Goal: Task Accomplishment & Management: Manage account settings

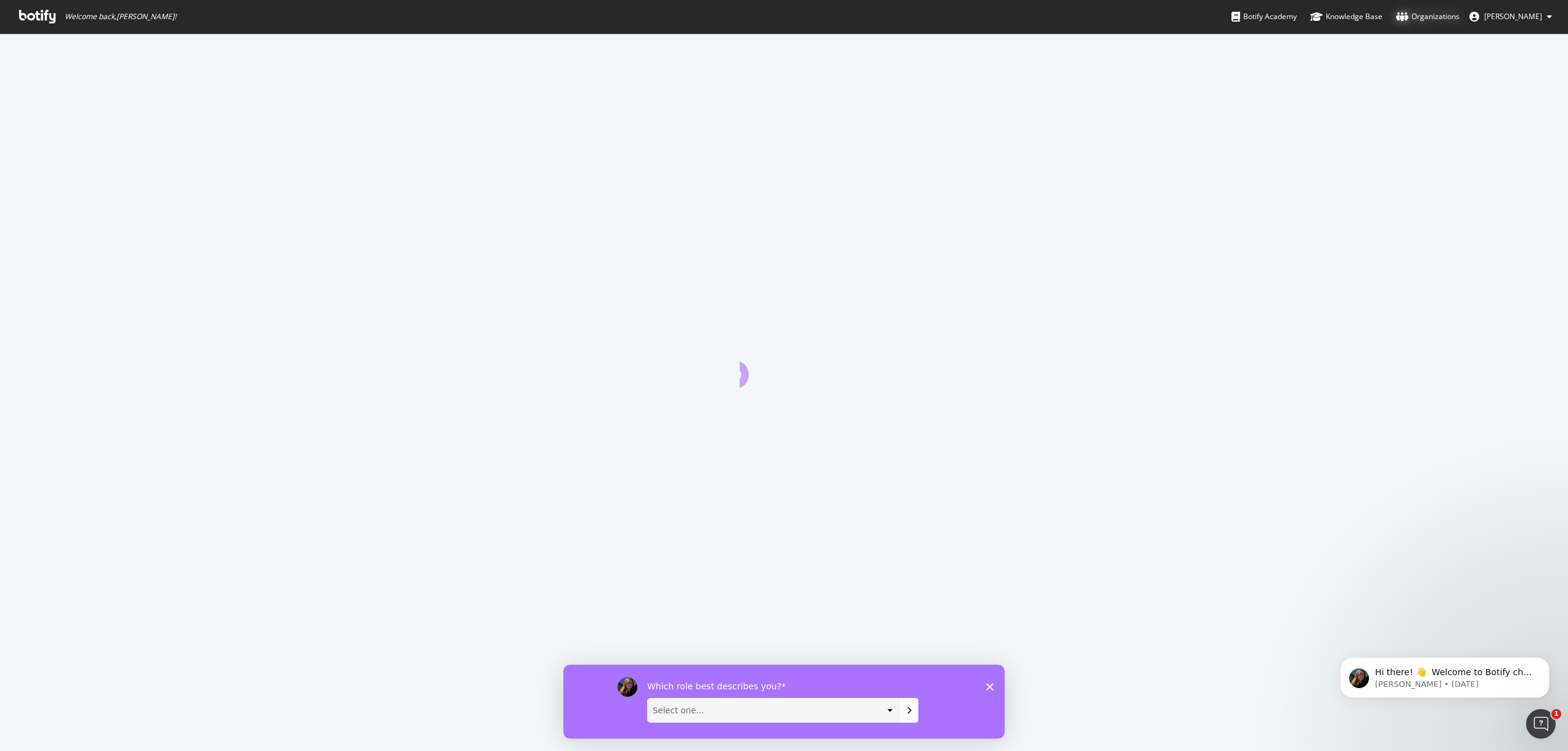
click at [1408, 17] on icon at bounding box center [1402, 16] width 12 height 10
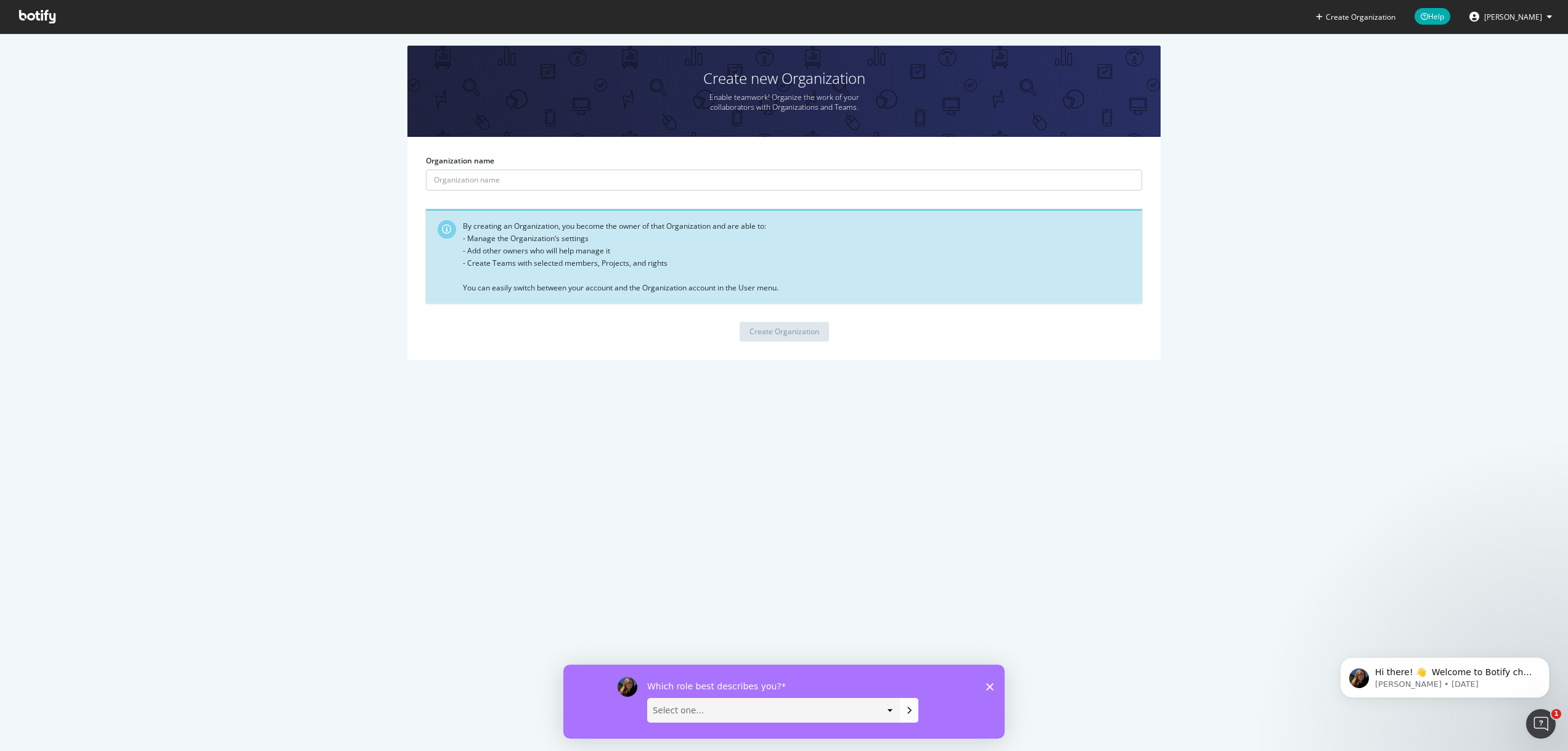
click at [1527, 17] on span "[PERSON_NAME]" at bounding box center [1513, 17] width 58 height 10
click at [1515, 38] on link "Edit Profile" at bounding box center [1507, 43] width 108 height 19
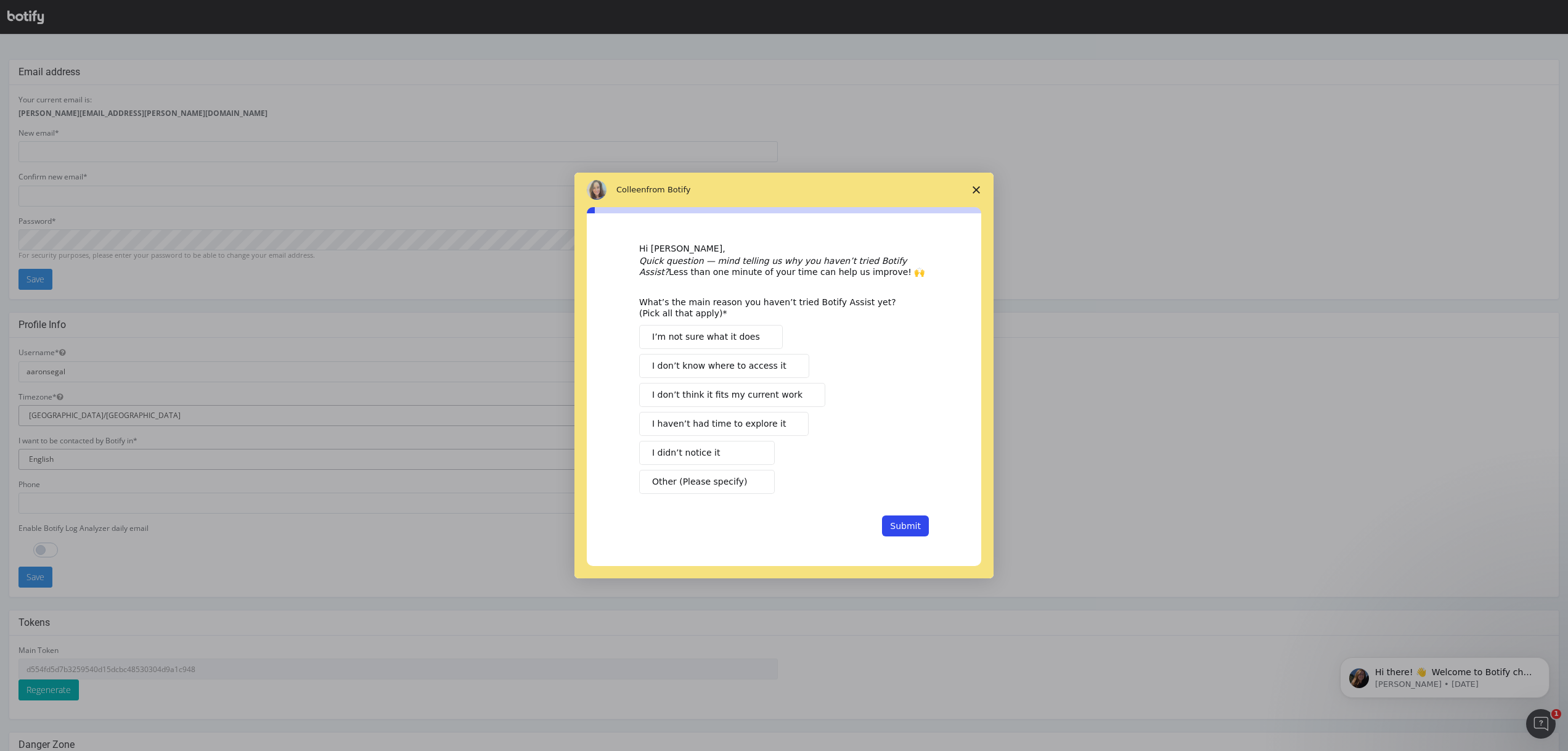
click at [32, 21] on div "Intercom messenger" at bounding box center [784, 375] width 1568 height 751
click at [973, 193] on polygon "Close survey" at bounding box center [976, 190] width 7 height 7
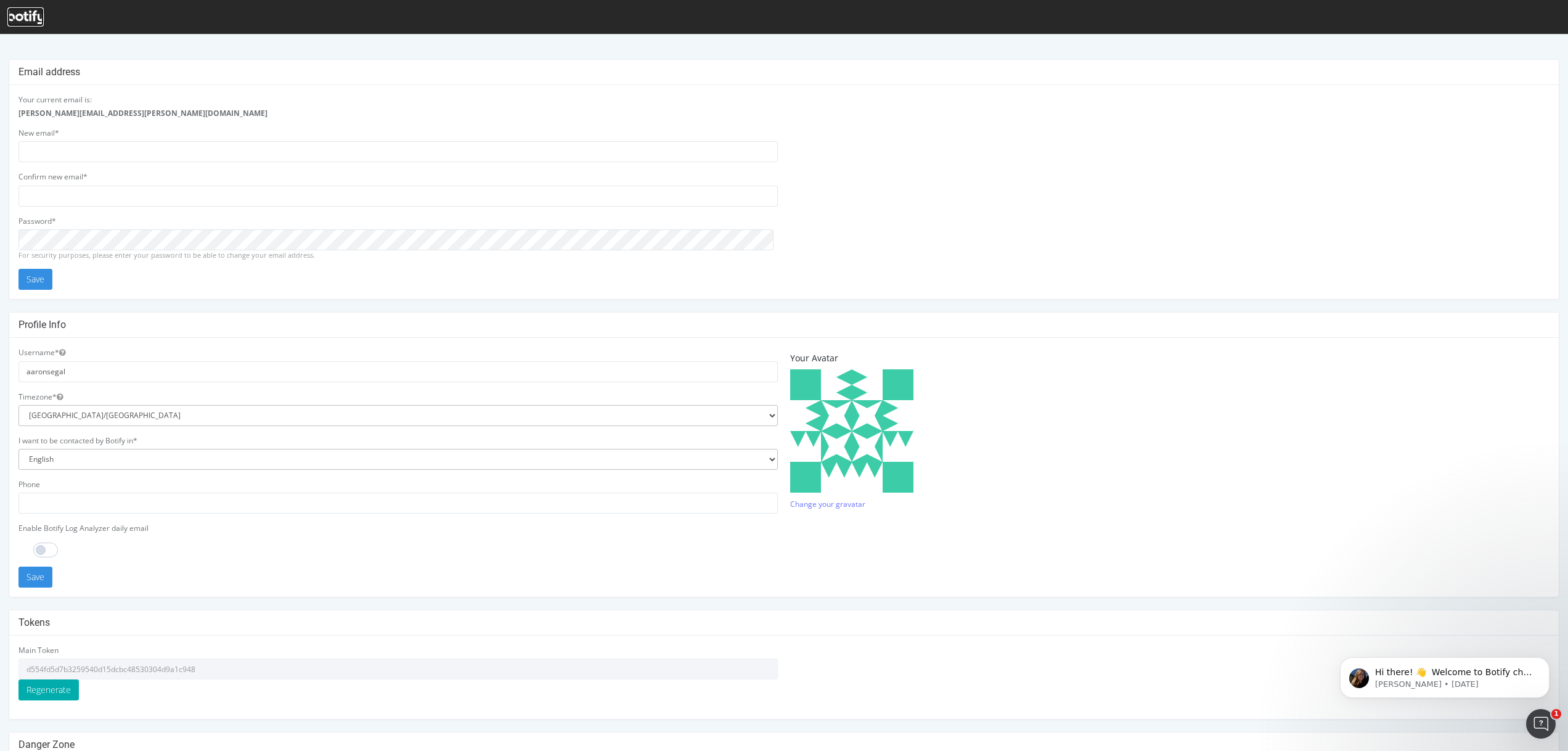
click at [16, 18] on icon at bounding box center [25, 17] width 36 height 14
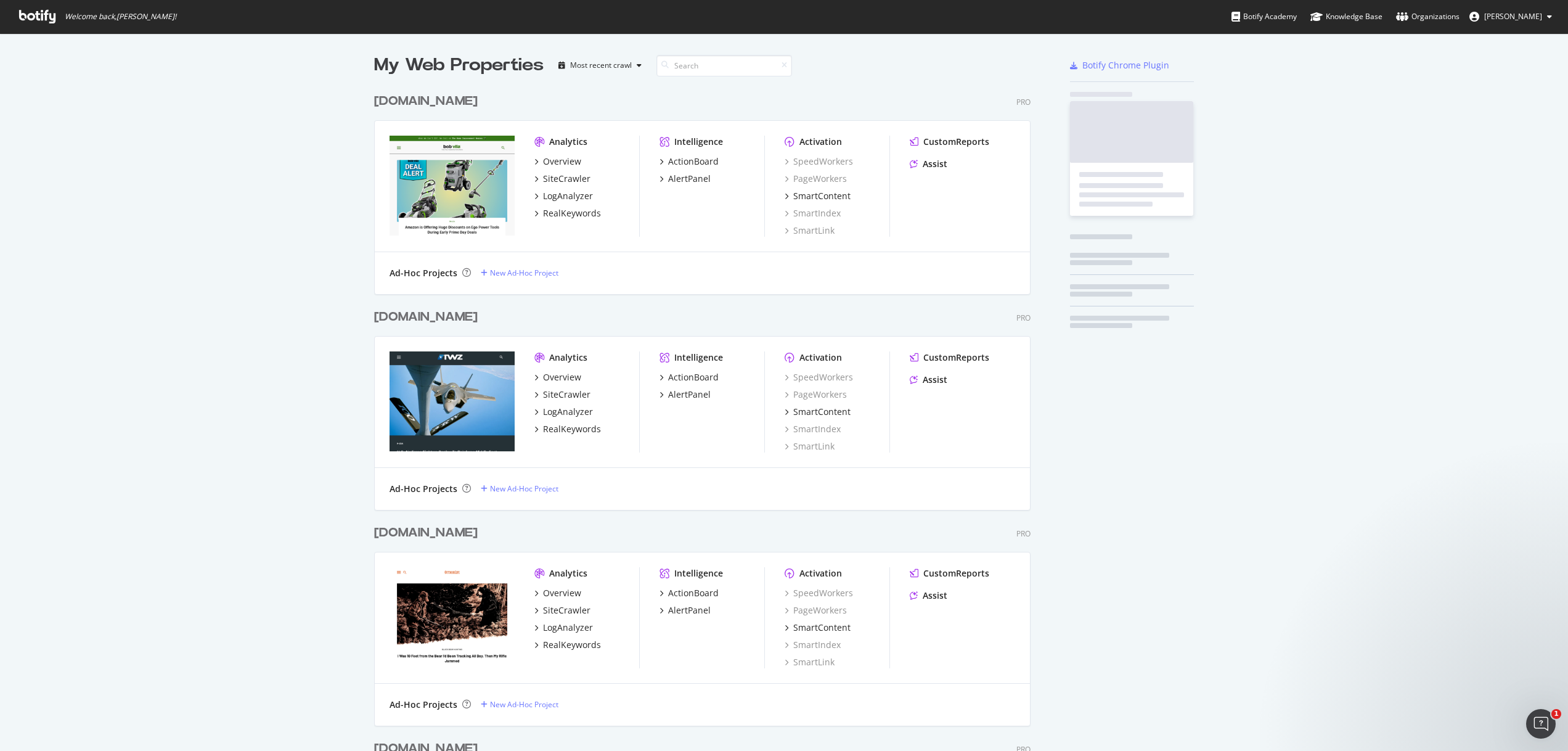
scroll to position [2234, 657]
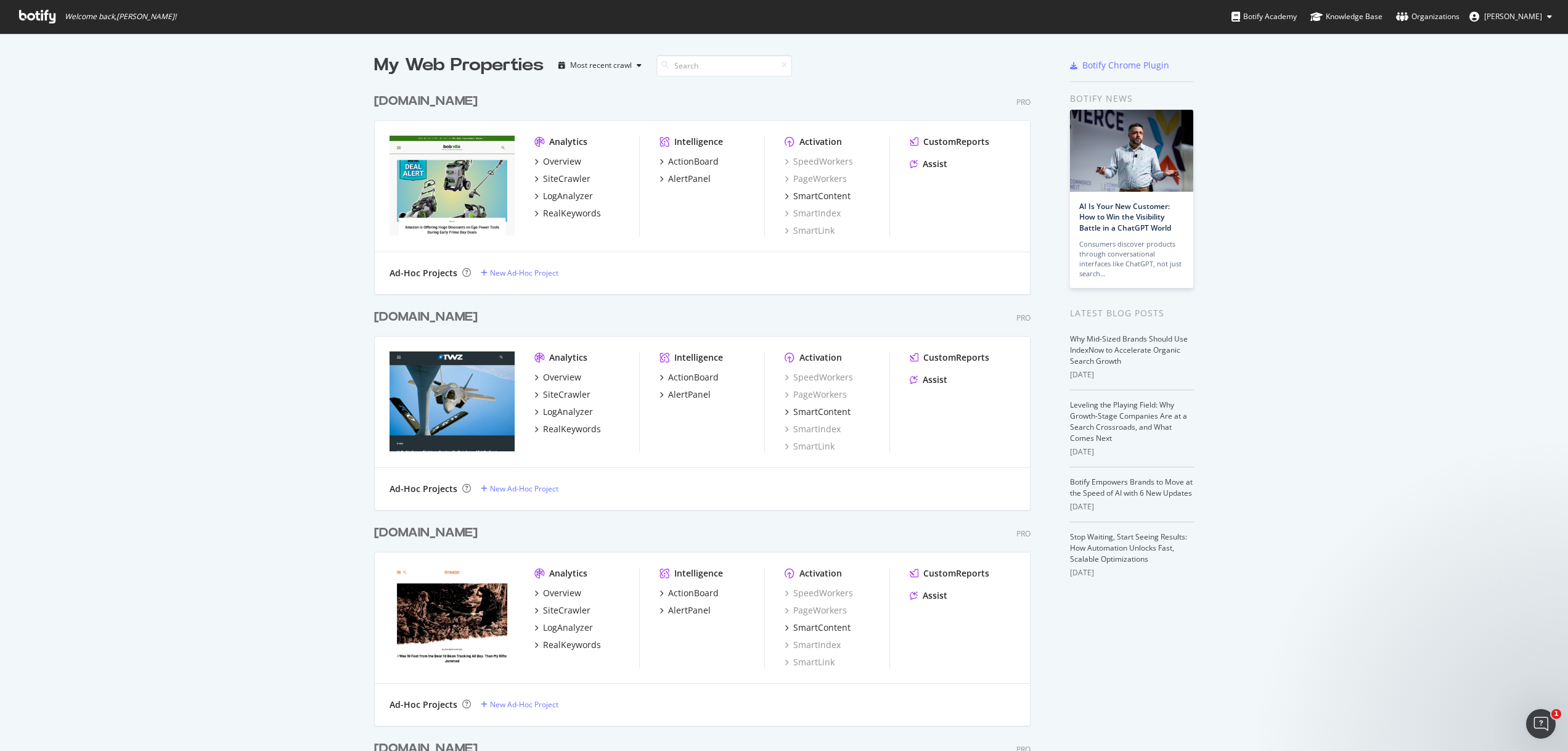
drag, startPoint x: 182, startPoint y: 358, endPoint x: 209, endPoint y: 359, distance: 27.0
